Goal: Communication & Community: Share content

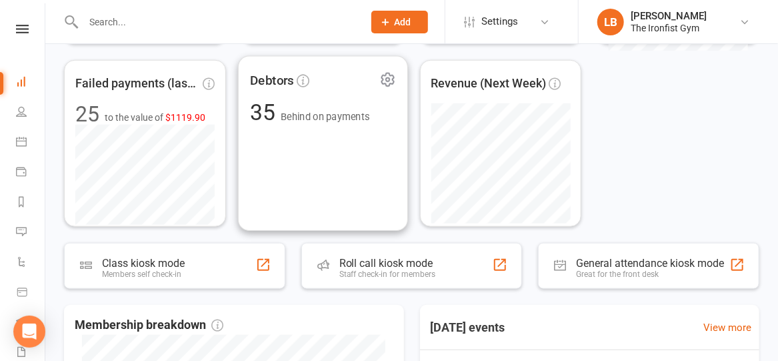
scroll to position [415, 0]
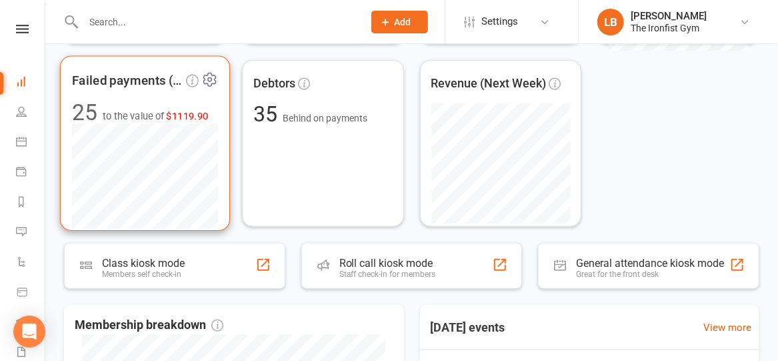
click at [177, 113] on span "$1119.90" at bounding box center [188, 115] width 42 height 11
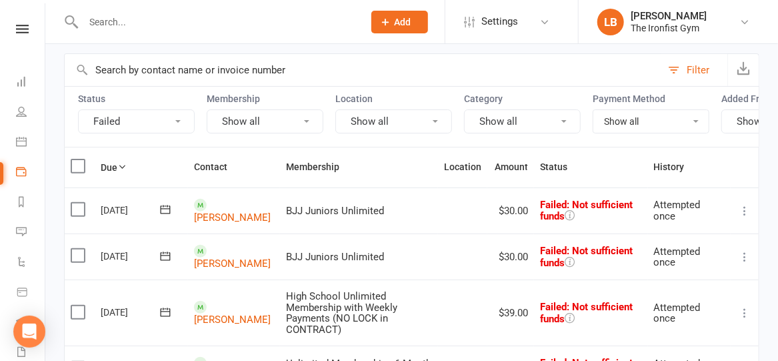
scroll to position [157, 0]
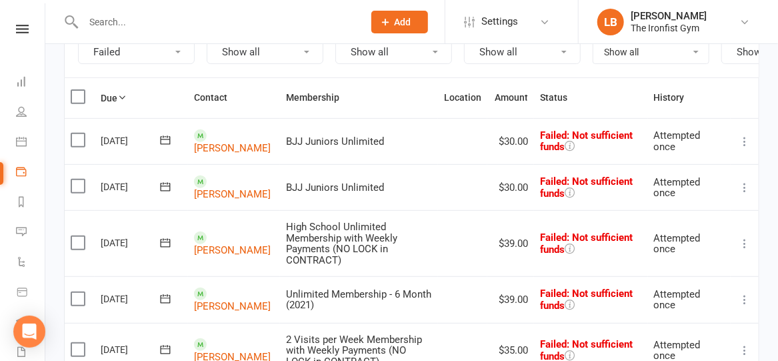
click at [746, 147] on icon at bounding box center [744, 141] width 13 height 13
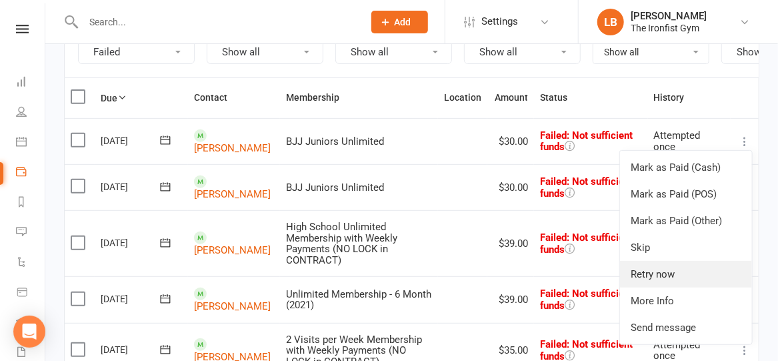
click at [659, 285] on link "Retry now" at bounding box center [686, 274] width 132 height 27
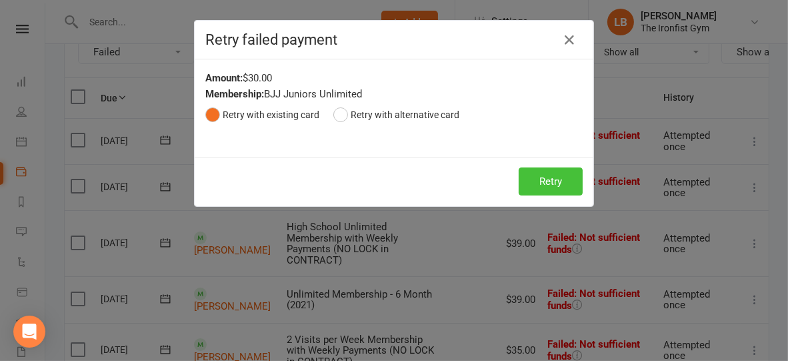
click at [547, 182] on button "Retry" at bounding box center [551, 181] width 64 height 28
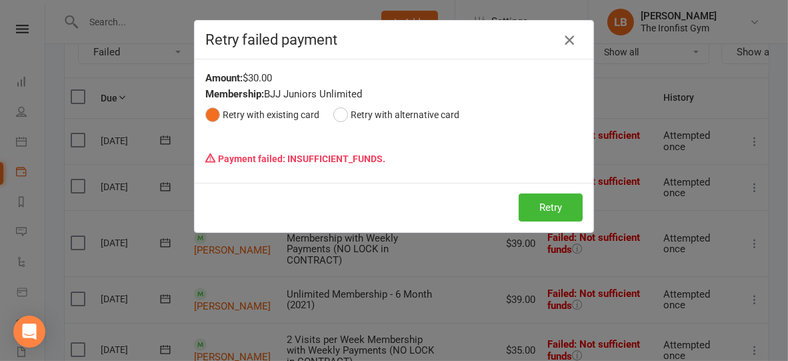
click at [566, 40] on icon "button" at bounding box center [569, 40] width 16 height 16
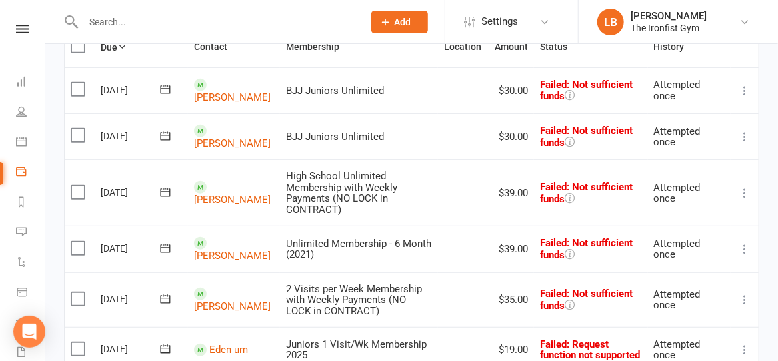
scroll to position [207, 0]
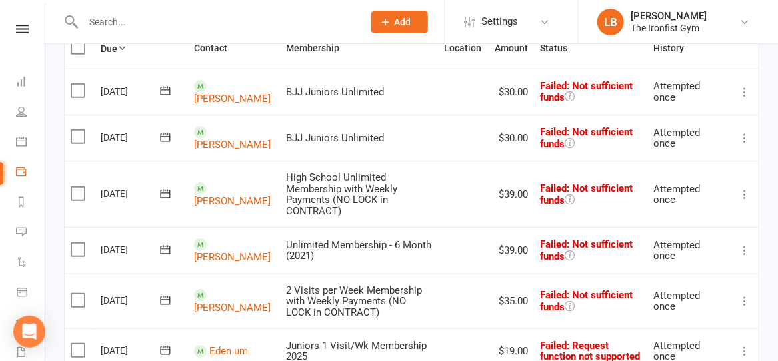
click at [742, 201] on icon at bounding box center [744, 193] width 13 height 13
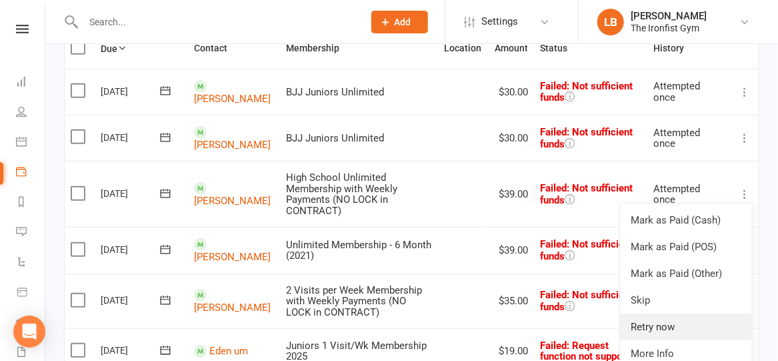
click at [652, 335] on link "Retry now" at bounding box center [686, 326] width 132 height 27
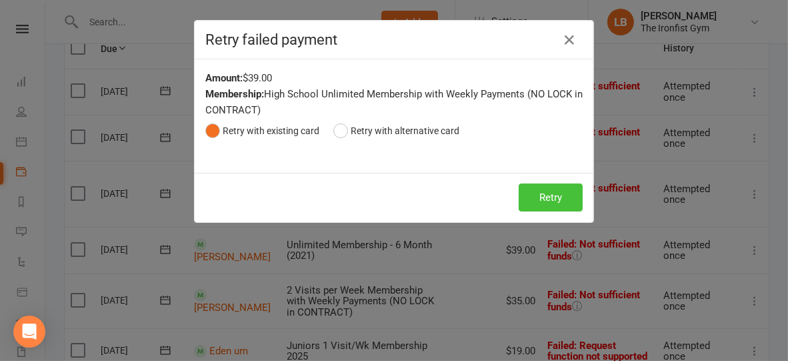
click at [560, 201] on button "Retry" at bounding box center [551, 197] width 64 height 28
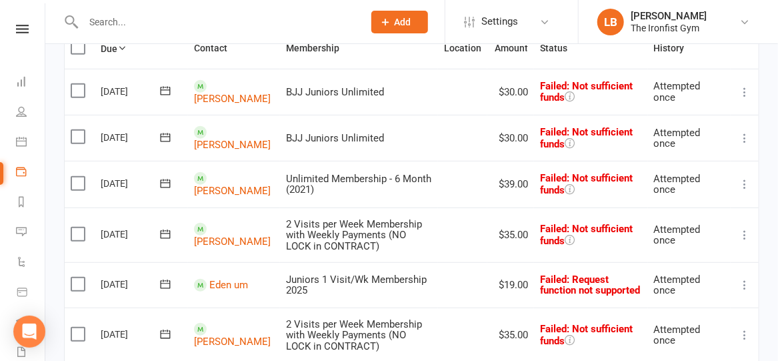
click at [745, 191] on icon at bounding box center [744, 183] width 13 height 13
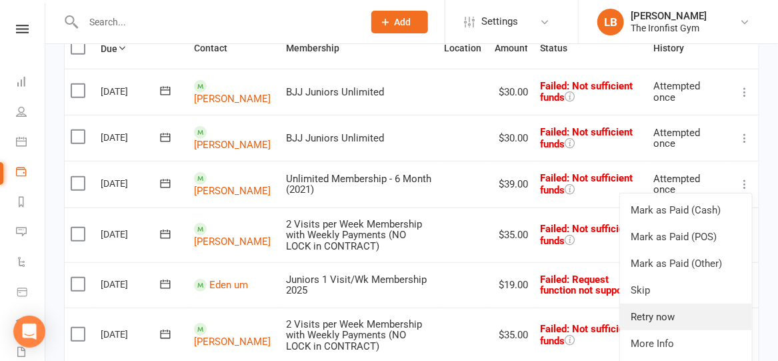
click at [652, 323] on link "Retry now" at bounding box center [686, 316] width 132 height 27
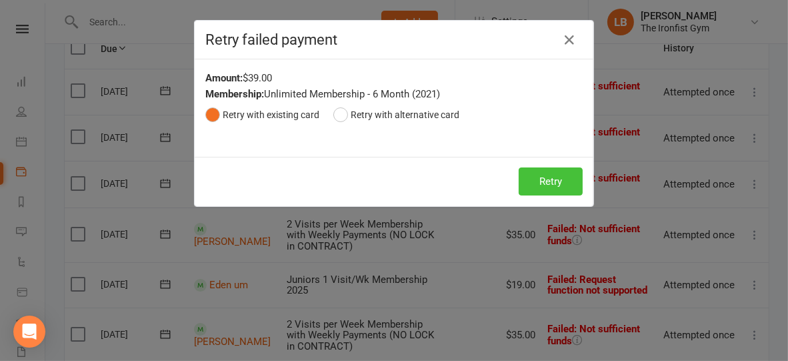
click at [561, 187] on button "Retry" at bounding box center [551, 181] width 64 height 28
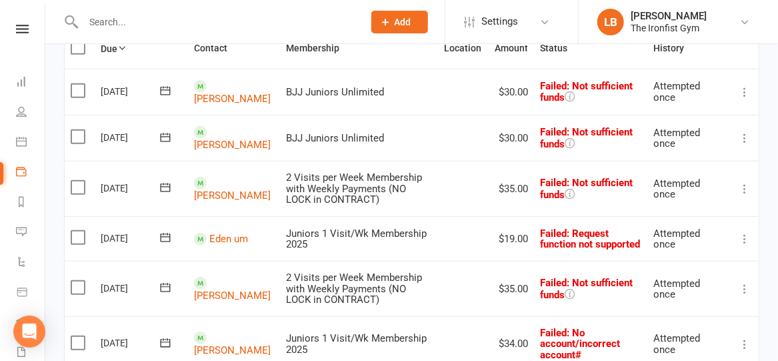
click at [749, 187] on button at bounding box center [745, 189] width 16 height 16
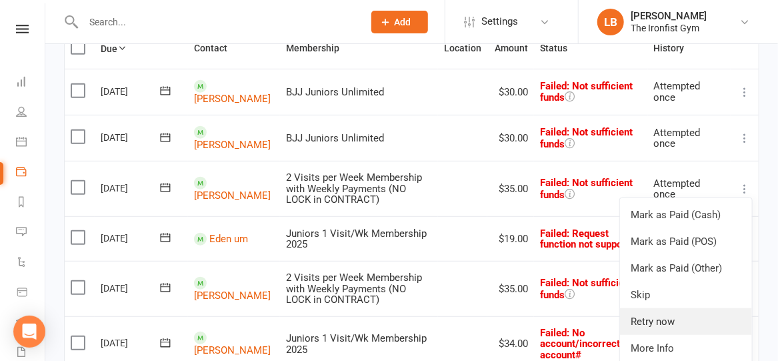
click at [638, 321] on link "Retry now" at bounding box center [686, 321] width 132 height 27
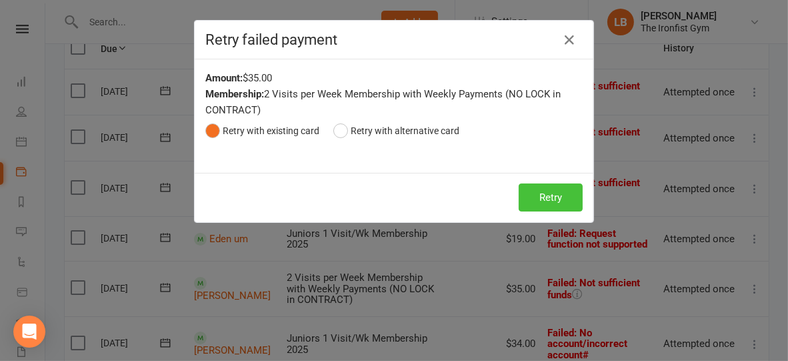
click at [540, 198] on button "Retry" at bounding box center [551, 197] width 64 height 28
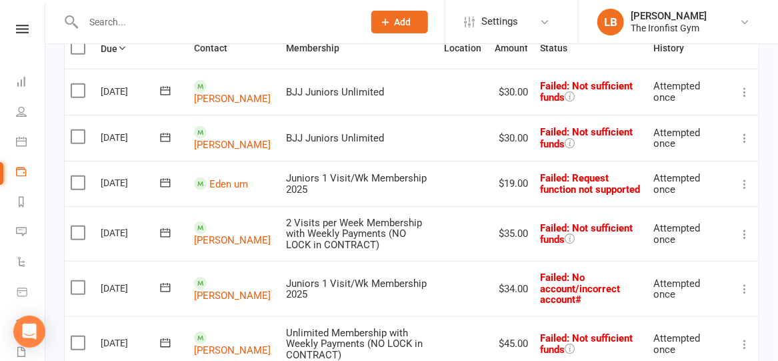
click at [744, 239] on icon at bounding box center [744, 233] width 13 height 13
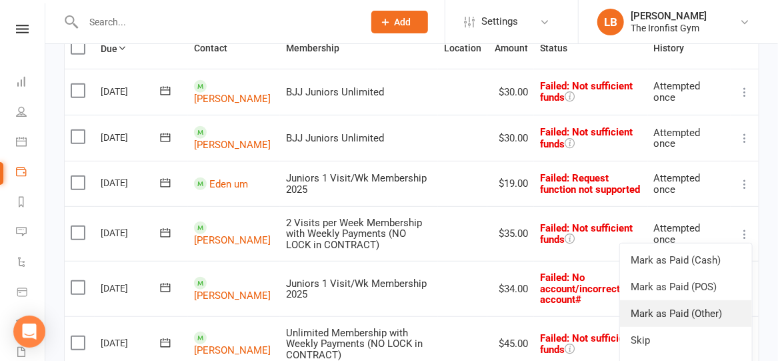
scroll to position [344, 0]
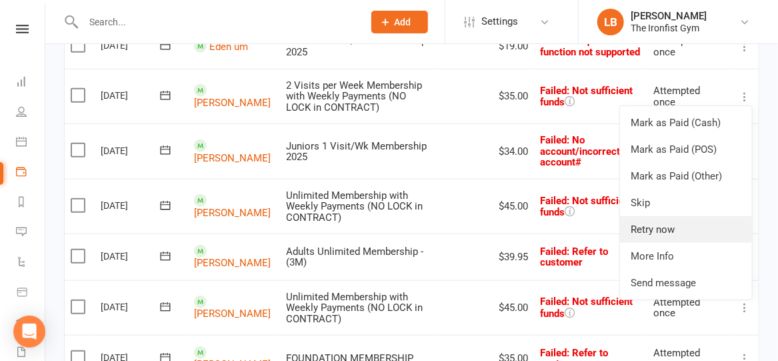
click at [660, 231] on link "Retry now" at bounding box center [686, 229] width 132 height 27
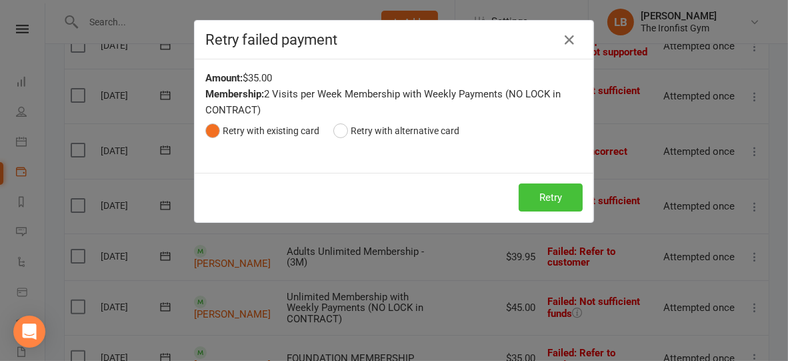
click at [542, 195] on button "Retry" at bounding box center [551, 197] width 64 height 28
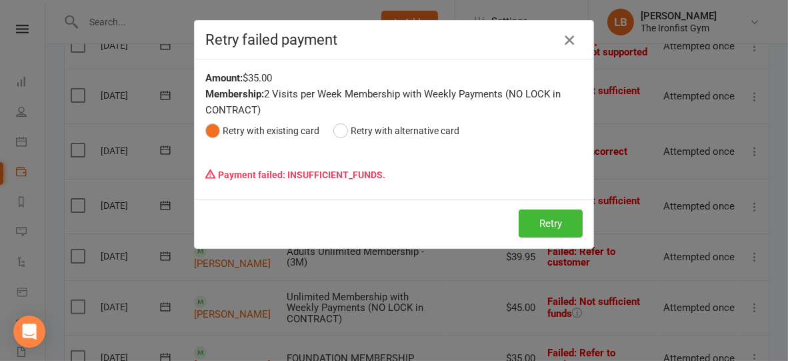
click at [566, 43] on icon "button" at bounding box center [569, 40] width 16 height 16
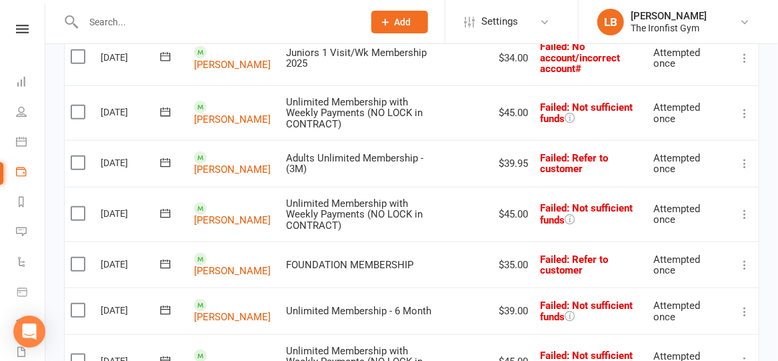
scroll to position [436, 0]
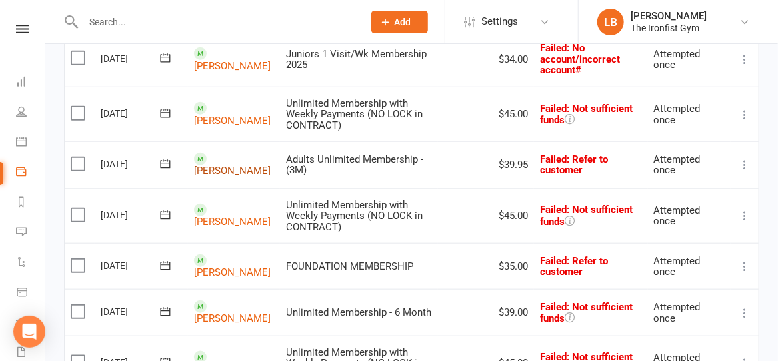
click at [221, 165] on link "[PERSON_NAME]" at bounding box center [232, 171] width 77 height 12
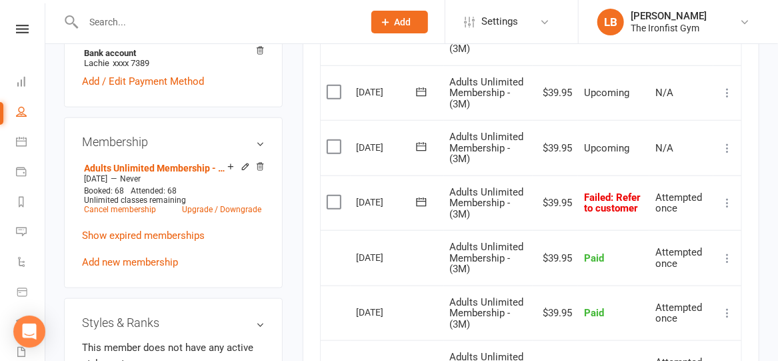
scroll to position [503, 0]
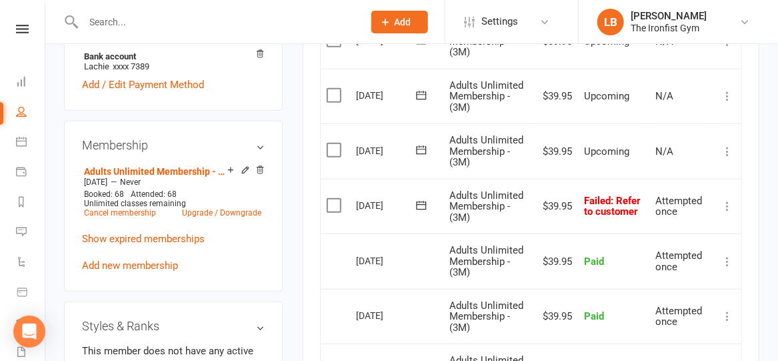
click at [422, 212] on icon at bounding box center [421, 205] width 13 height 13
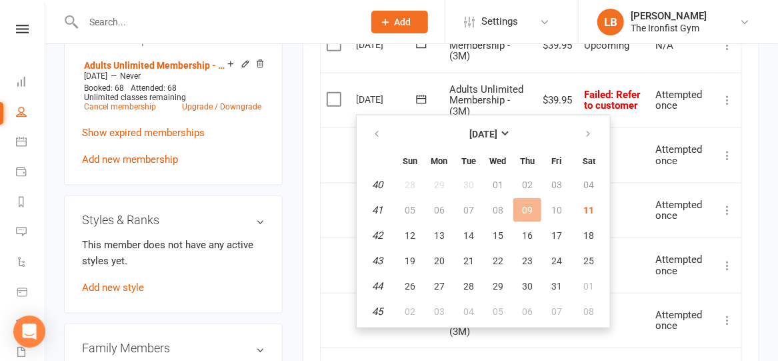
scroll to position [612, 0]
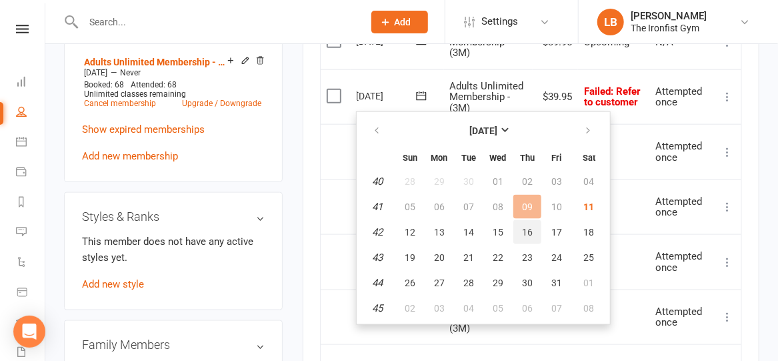
click at [528, 229] on span "16" at bounding box center [527, 232] width 11 height 11
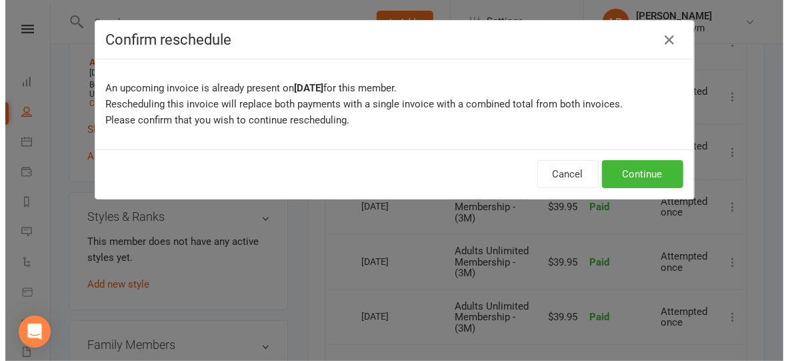
scroll to position [591, 0]
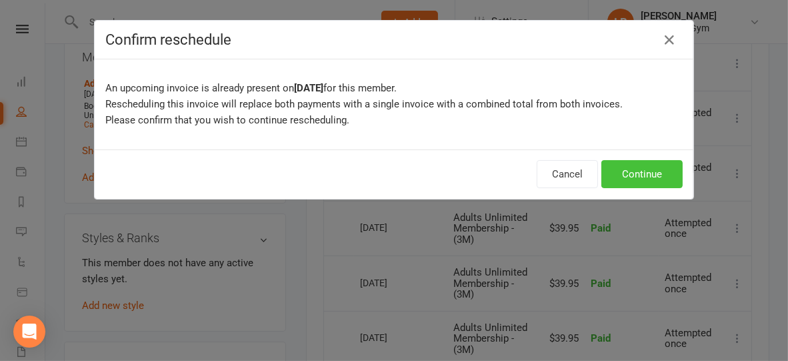
click at [652, 177] on button "Continue" at bounding box center [641, 174] width 81 height 28
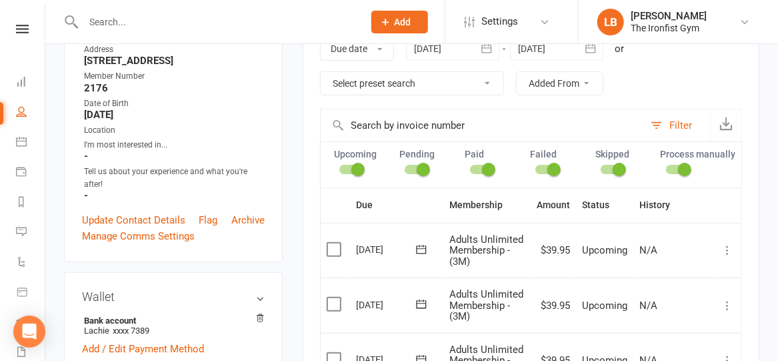
scroll to position [136, 0]
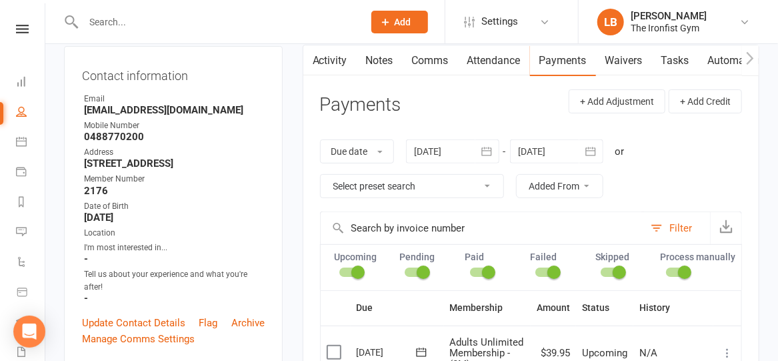
click at [431, 55] on link "Comms" at bounding box center [430, 60] width 55 height 31
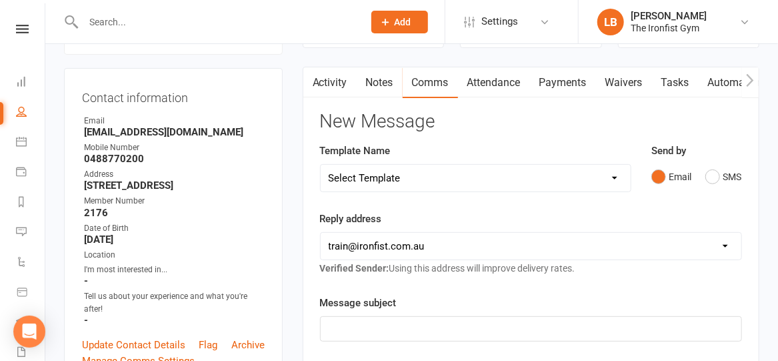
scroll to position [113, 0]
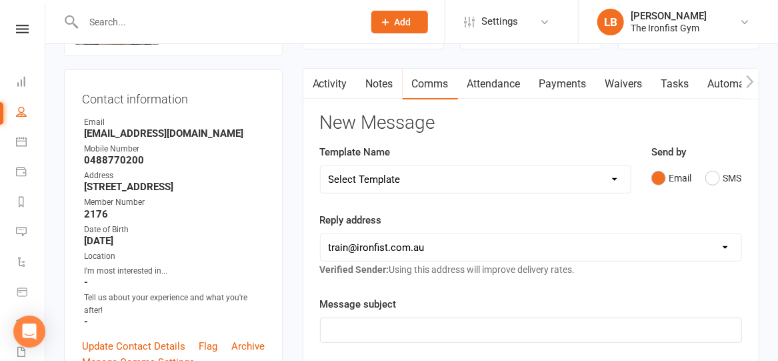
click at [365, 175] on select "Select Template [SMS] Grading Fee owing [SMS] Balance Owing - Catch up [SMS] Ex…" at bounding box center [476, 179] width 310 height 27
select select "3"
click at [321, 166] on select "Select Template [SMS] Grading Fee owing [SMS] Balance Owing - Catch up [SMS] Ex…" at bounding box center [476, 179] width 310 height 27
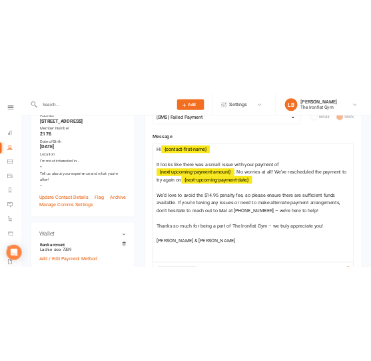
scroll to position [280, 0]
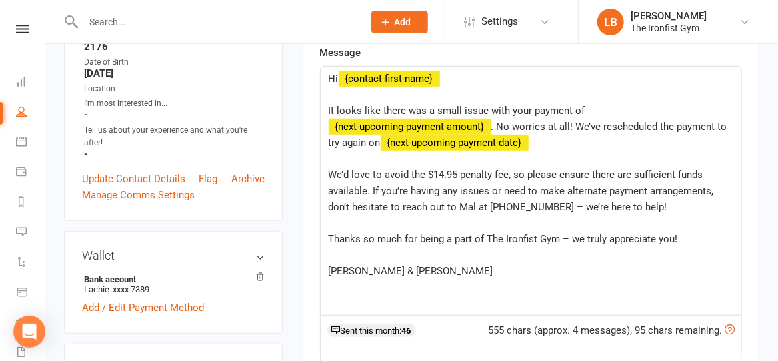
click at [530, 106] on span "It looks like there was a small issue with your payment of" at bounding box center [457, 111] width 257 height 12
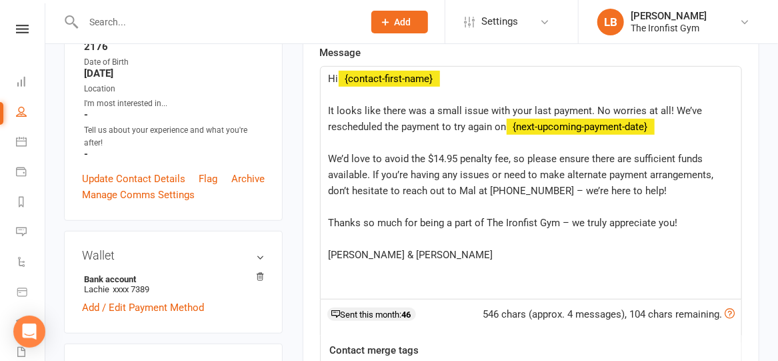
click at [439, 157] on span "We’d love to avoid the $14.95 penalty fee, so please ensure there are sufficien…" at bounding box center [523, 175] width 388 height 44
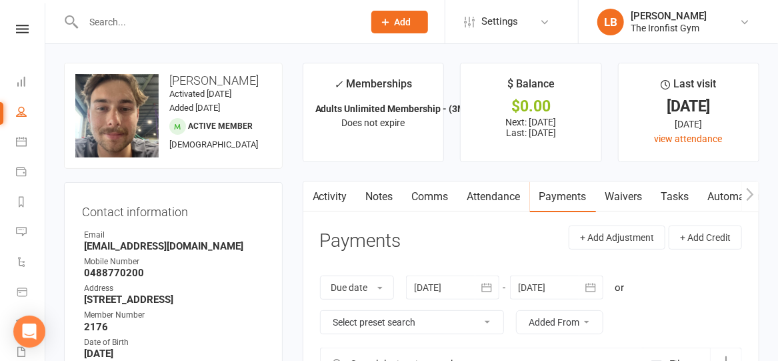
click at [328, 194] on link "Activity" at bounding box center [329, 196] width 53 height 31
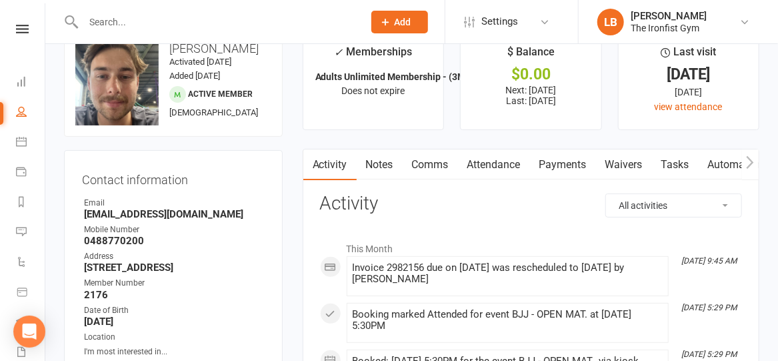
scroll to position [31, 0]
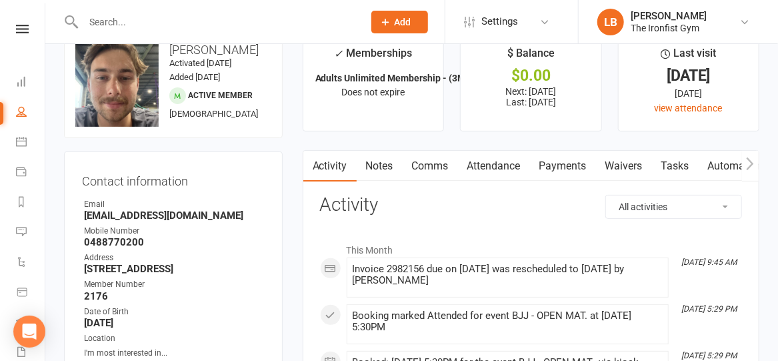
click at [422, 161] on link "Comms" at bounding box center [430, 166] width 55 height 31
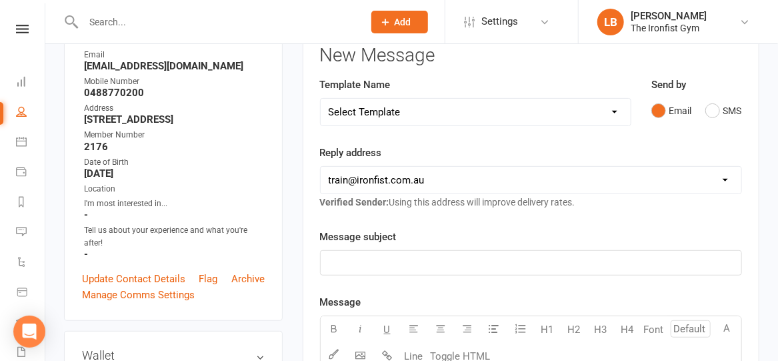
scroll to position [180, 0]
click at [403, 107] on select "Select Template [SMS] Grading Fee owing [SMS] Balance Owing - Catch up [SMS] Ex…" at bounding box center [476, 112] width 310 height 27
select select "3"
click at [321, 99] on select "Select Template [SMS] Grading Fee owing [SMS] Balance Owing - Catch up [SMS] Ex…" at bounding box center [476, 112] width 310 height 27
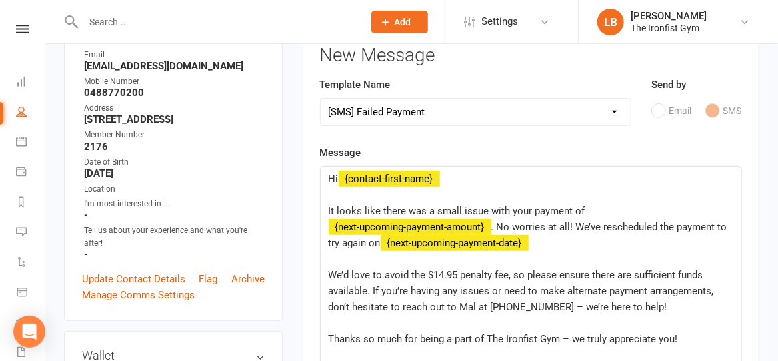
click at [496, 222] on span ". No worries at all! We’ve rescheduled the payment to try again on" at bounding box center [529, 235] width 401 height 28
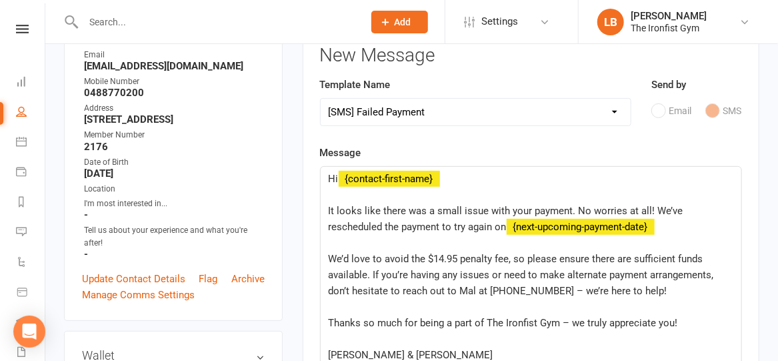
click at [531, 209] on span "It looks like there was a small issue with your payment. No worries at all! We’…" at bounding box center [507, 219] width 357 height 28
click at [432, 259] on span "We’d love to avoid the $14.95 penalty fee, so please ensure there are sufficien…" at bounding box center [523, 275] width 388 height 44
click at [365, 273] on span "We’d love to avoid the $7.95 penalty fee, so please ensure there are sufficient…" at bounding box center [523, 275] width 388 height 44
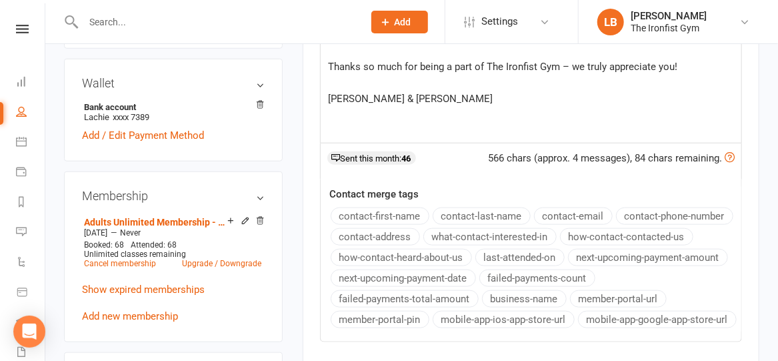
scroll to position [272, 0]
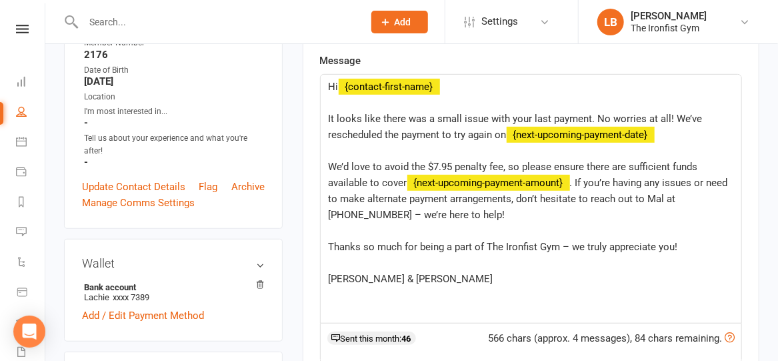
click at [695, 241] on div "Message Hi ﻿ {contact-first-name} ﻿ It looks like there was a small issue with …" at bounding box center [531, 287] width 422 height 469
